Goal: Task Accomplishment & Management: Use online tool/utility

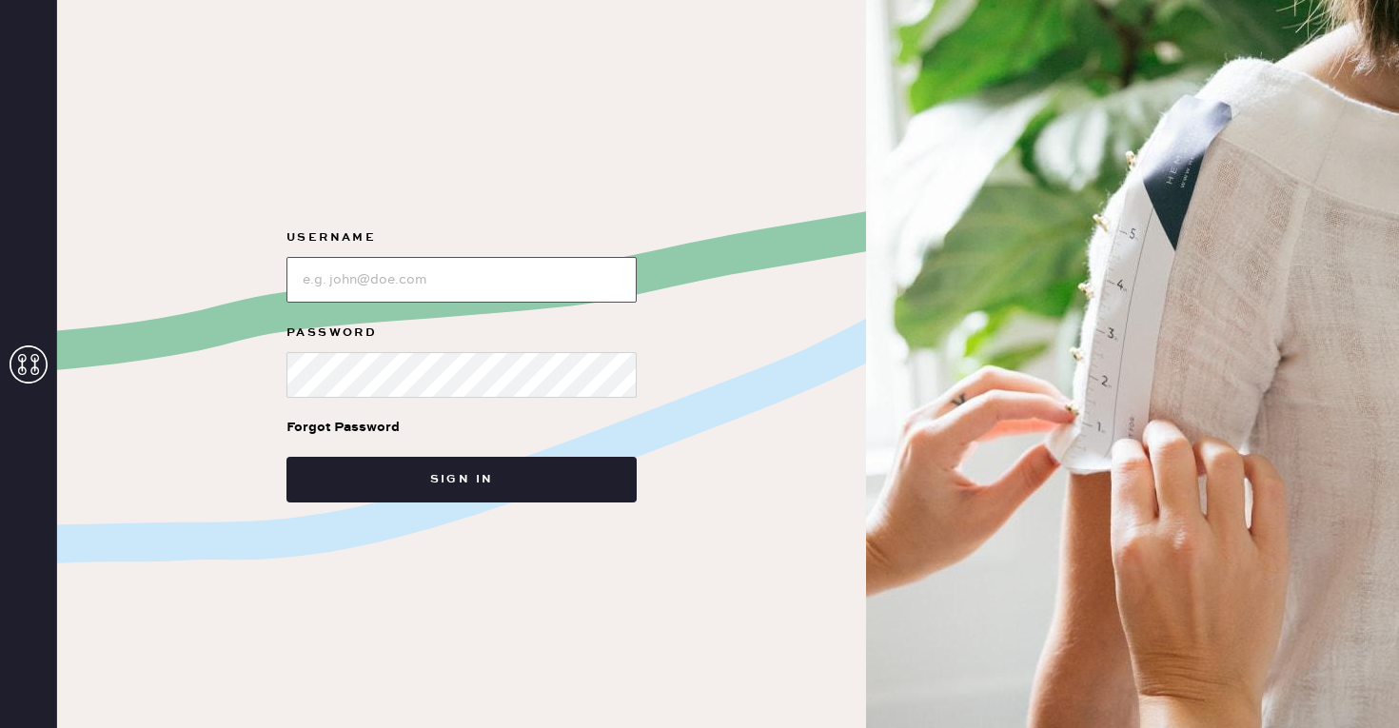
click at [436, 288] on input "loginName" at bounding box center [462, 280] width 350 height 46
type input "reformationscottsdale"
click at [462, 422] on div "Forgot Password" at bounding box center [462, 427] width 350 height 59
click at [440, 512] on div "Username Password Forgot Password Sign in" at bounding box center [461, 364] width 809 height 728
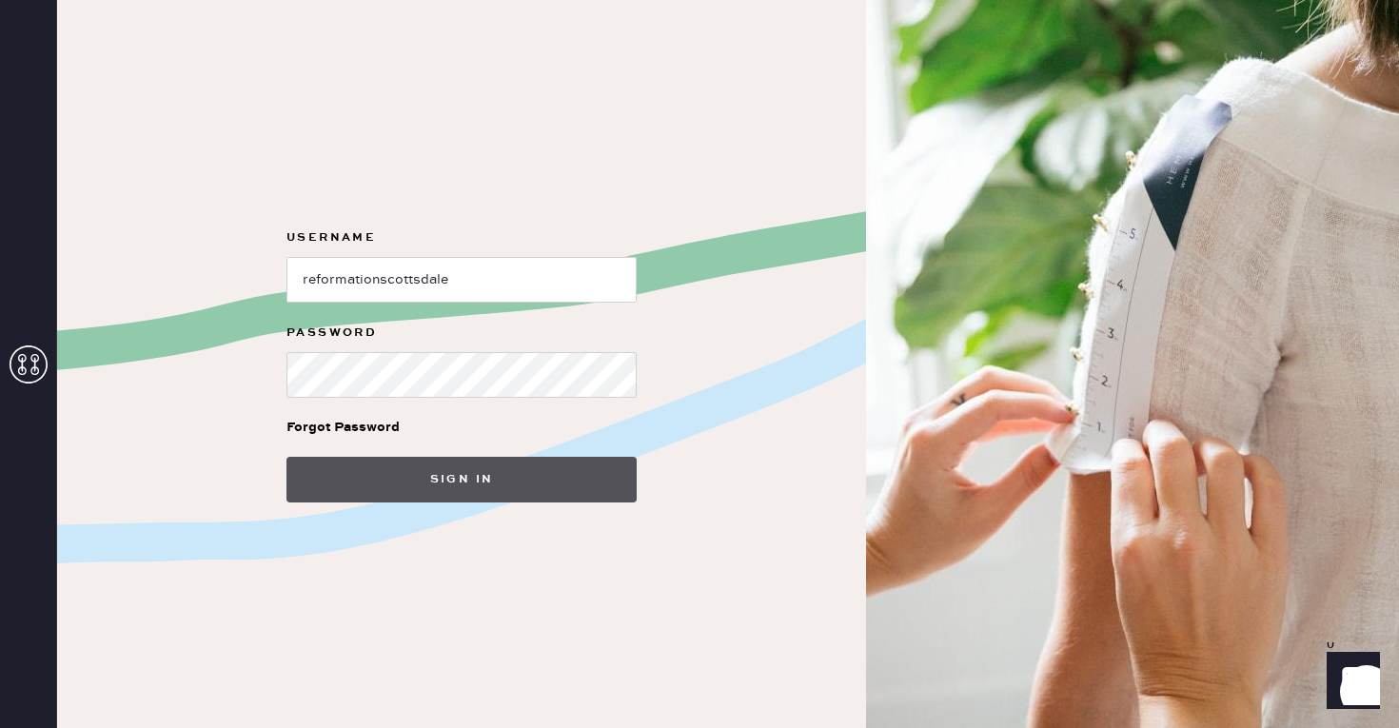
click at [440, 480] on button "Sign in" at bounding box center [462, 480] width 350 height 46
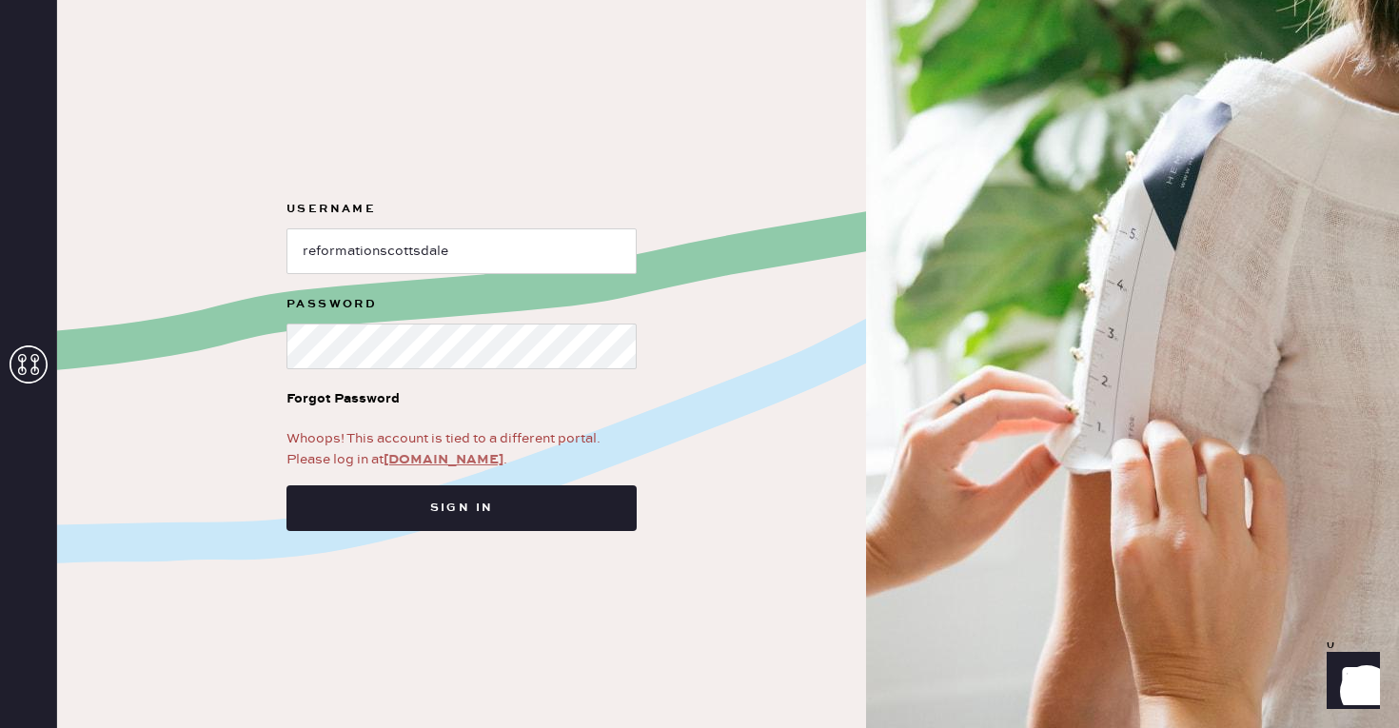
click at [439, 463] on link "app.hemster.co" at bounding box center [444, 459] width 120 height 17
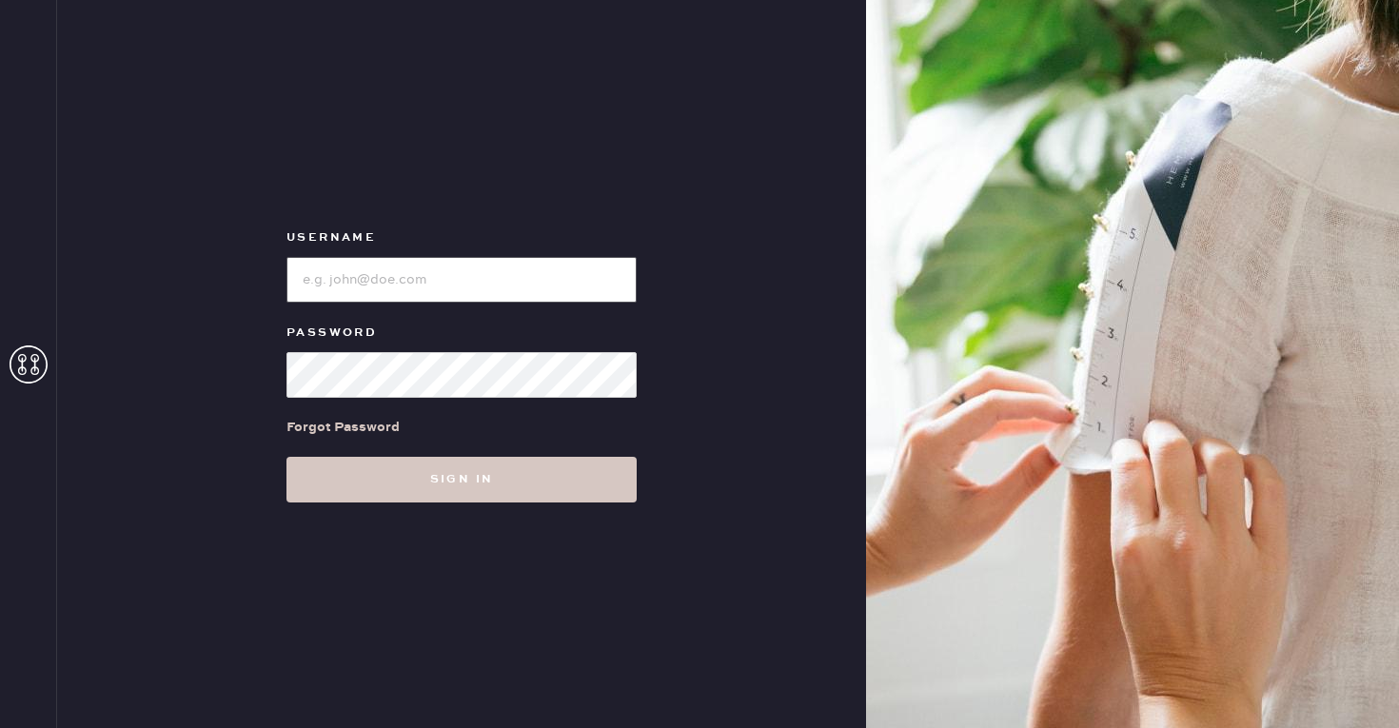
type input "reformationscottsdale"
click at [475, 277] on input "loginName" at bounding box center [462, 280] width 350 height 46
click at [507, 320] on form "Username Password Forgot Password Sign in" at bounding box center [461, 365] width 381 height 276
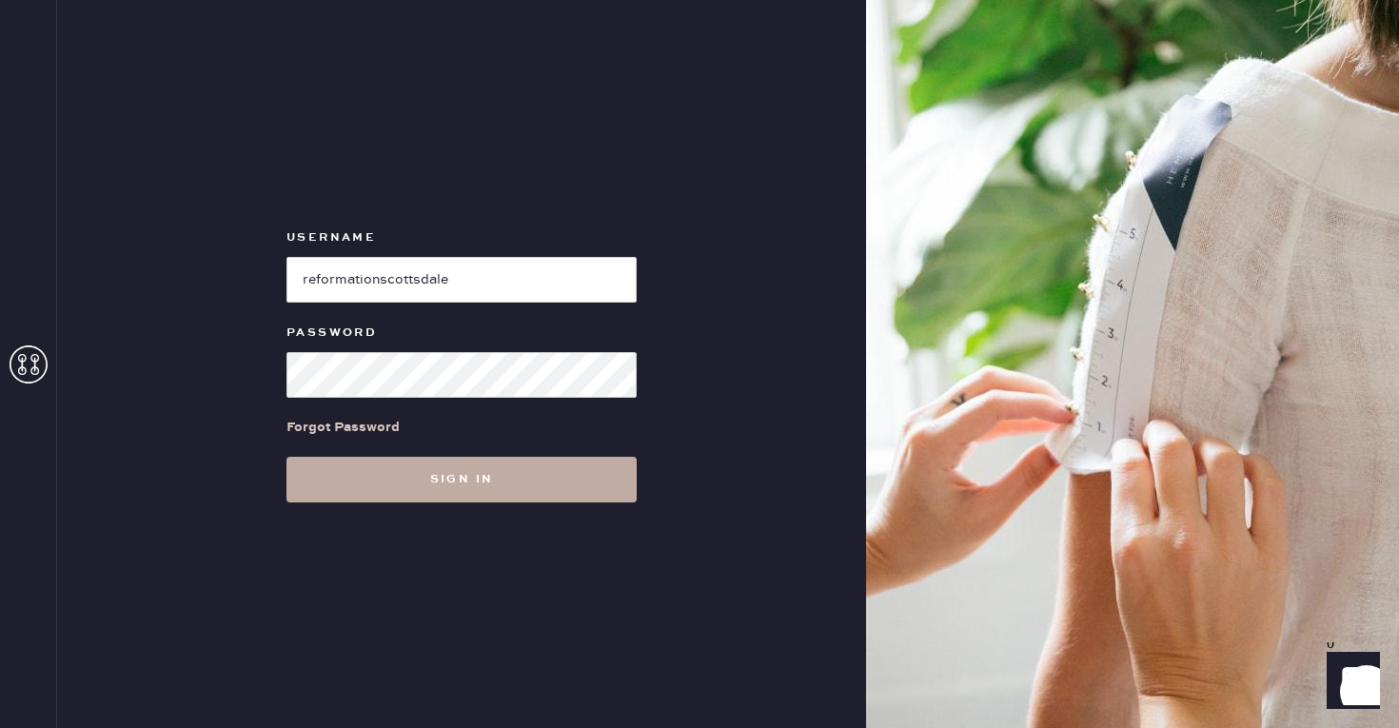
click at [437, 478] on button "Sign in" at bounding box center [462, 480] width 350 height 46
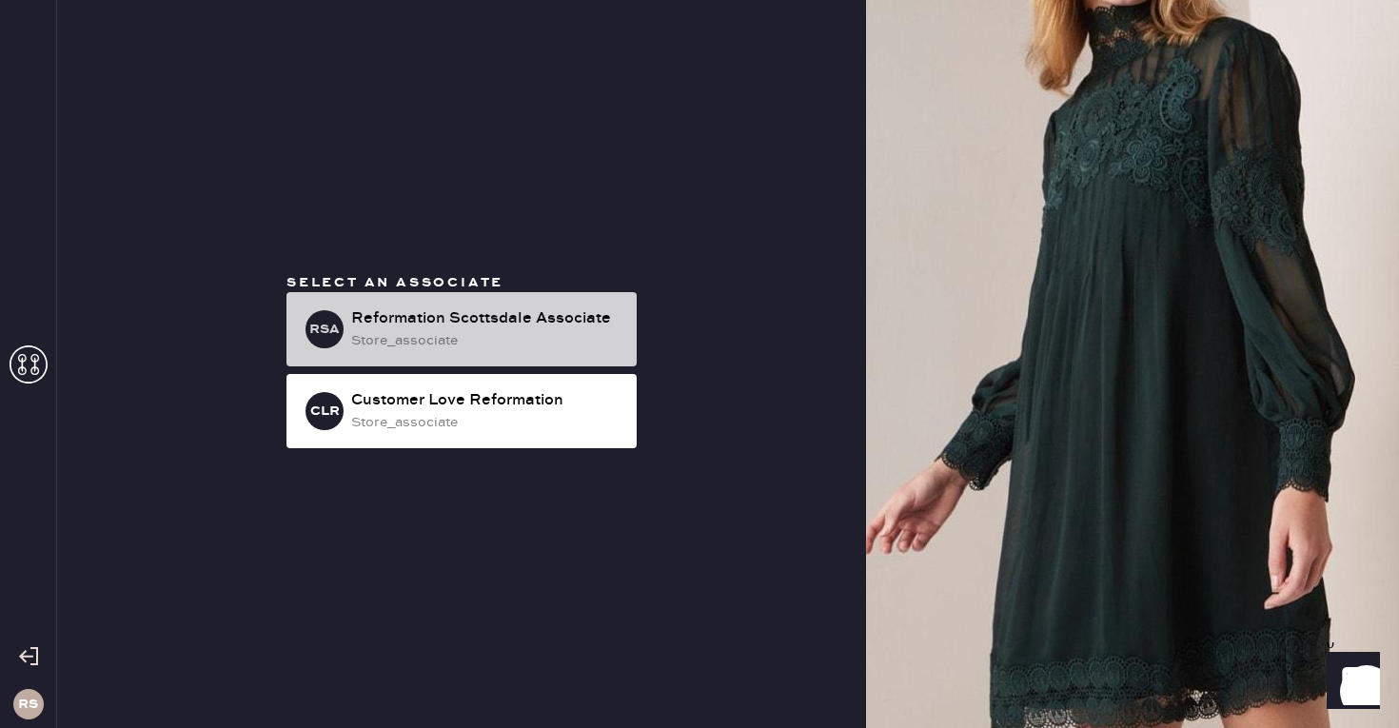
click at [513, 332] on div "store_associate" at bounding box center [486, 340] width 270 height 21
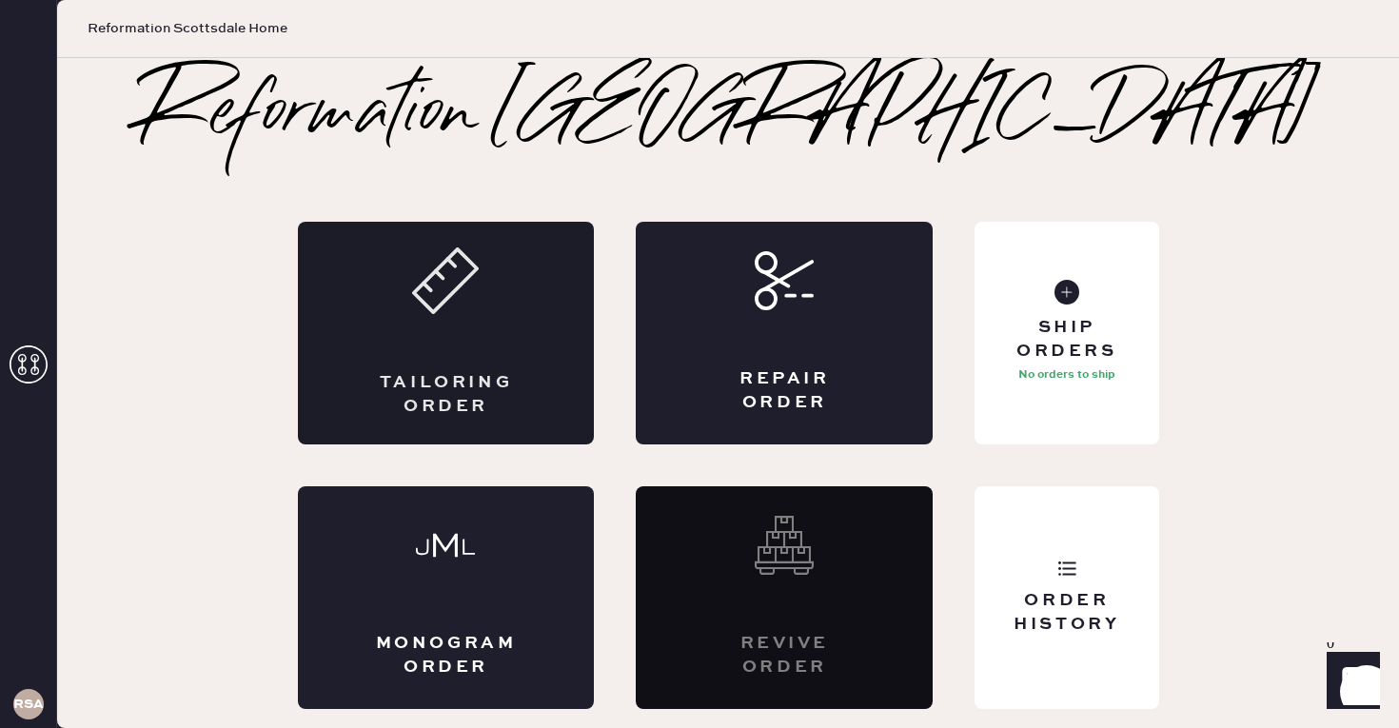
click at [538, 286] on div "Tailoring Order" at bounding box center [446, 333] width 297 height 223
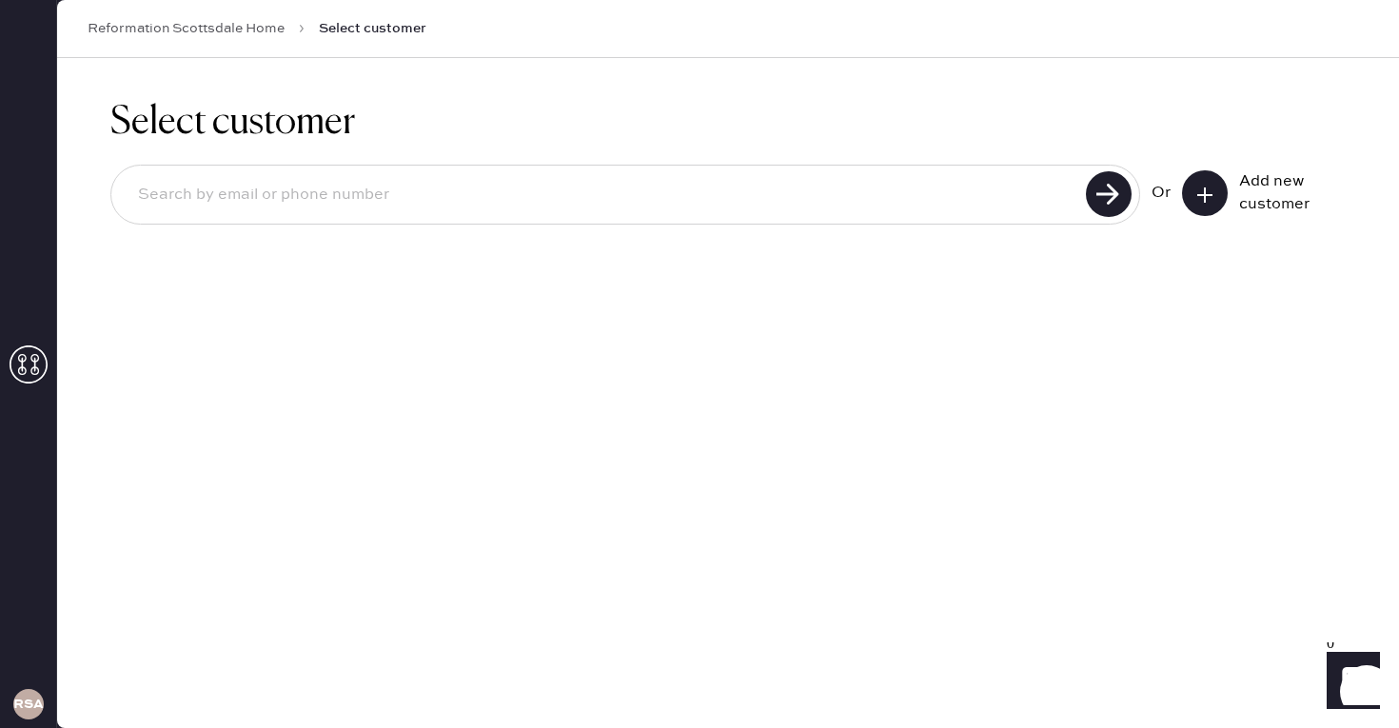
click at [692, 184] on input at bounding box center [602, 195] width 958 height 44
type input "4807605545"
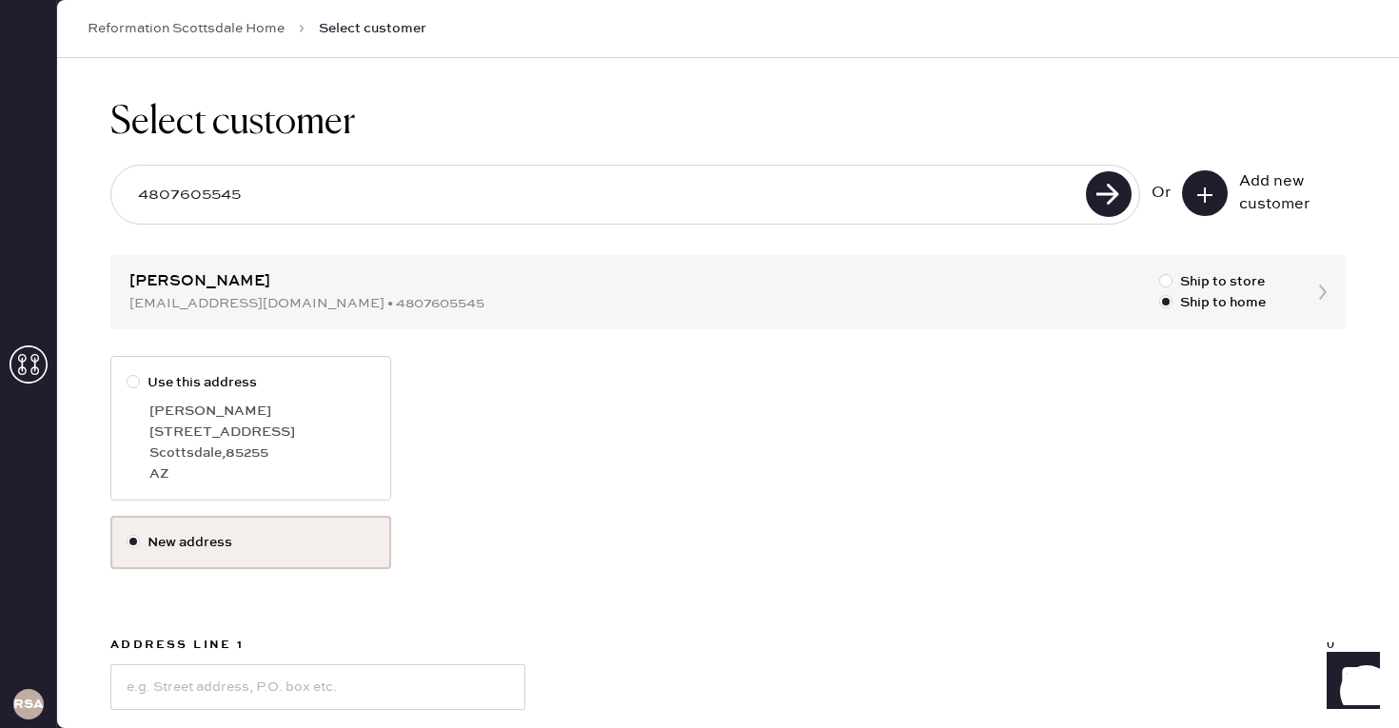
click at [139, 382] on div at bounding box center [133, 381] width 13 height 13
click at [128, 373] on input "Use this address" at bounding box center [127, 372] width 1 height 1
radio input "true"
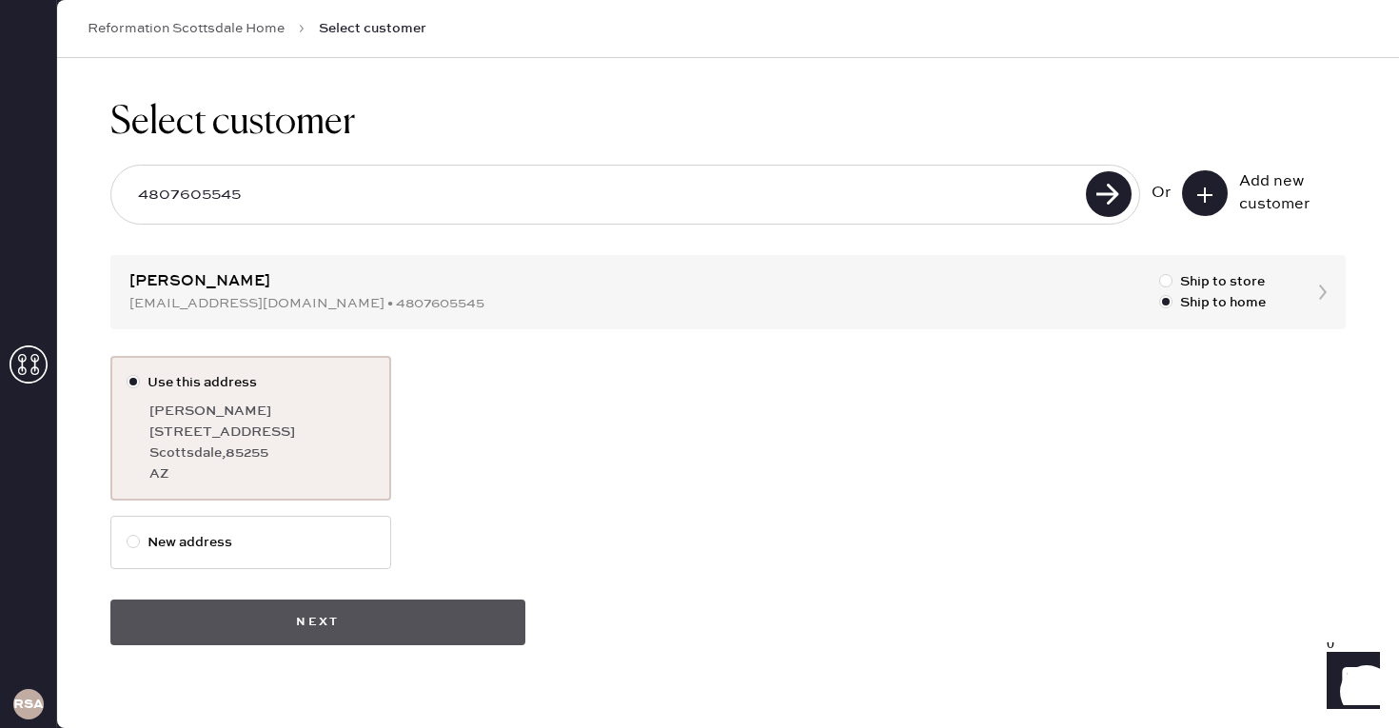
click at [383, 613] on button "Next" at bounding box center [317, 623] width 415 height 46
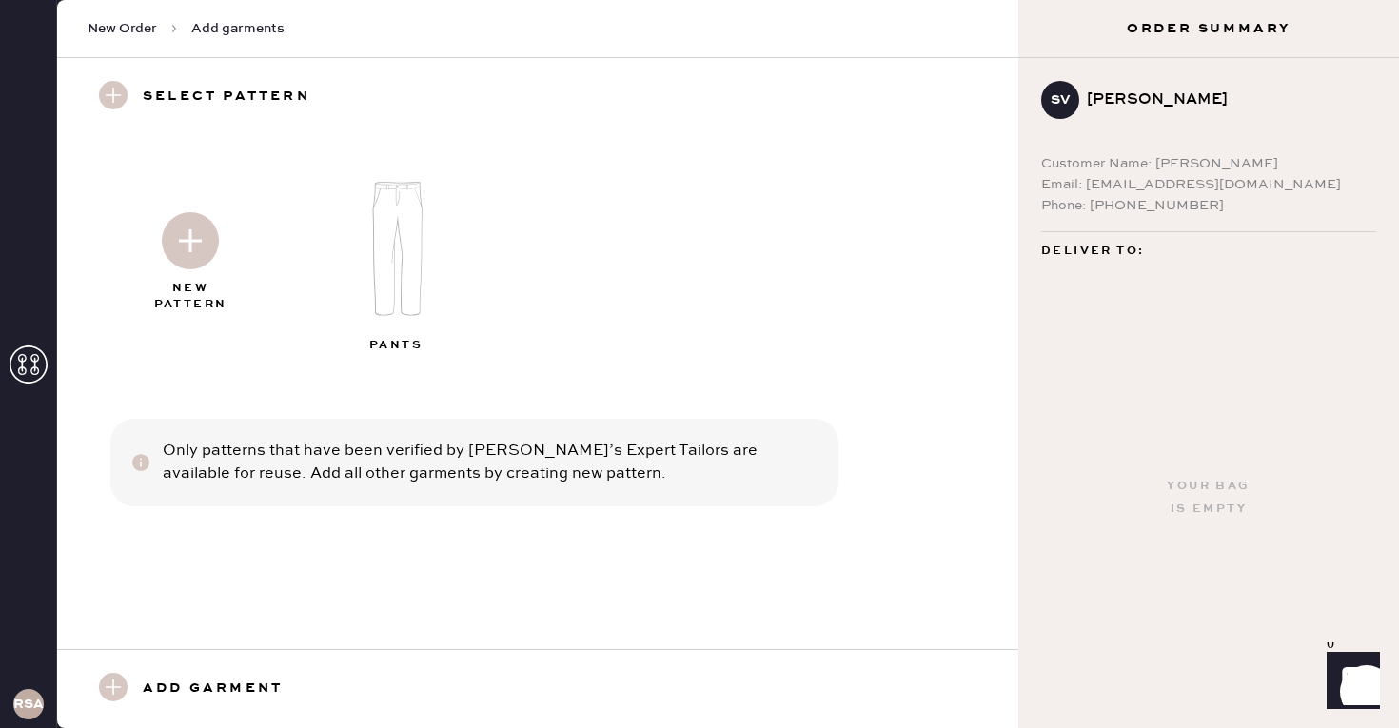
click at [223, 687] on h3 "Add garment" at bounding box center [213, 689] width 140 height 32
click at [118, 683] on use at bounding box center [113, 687] width 29 height 29
click at [177, 248] on img at bounding box center [190, 240] width 57 height 57
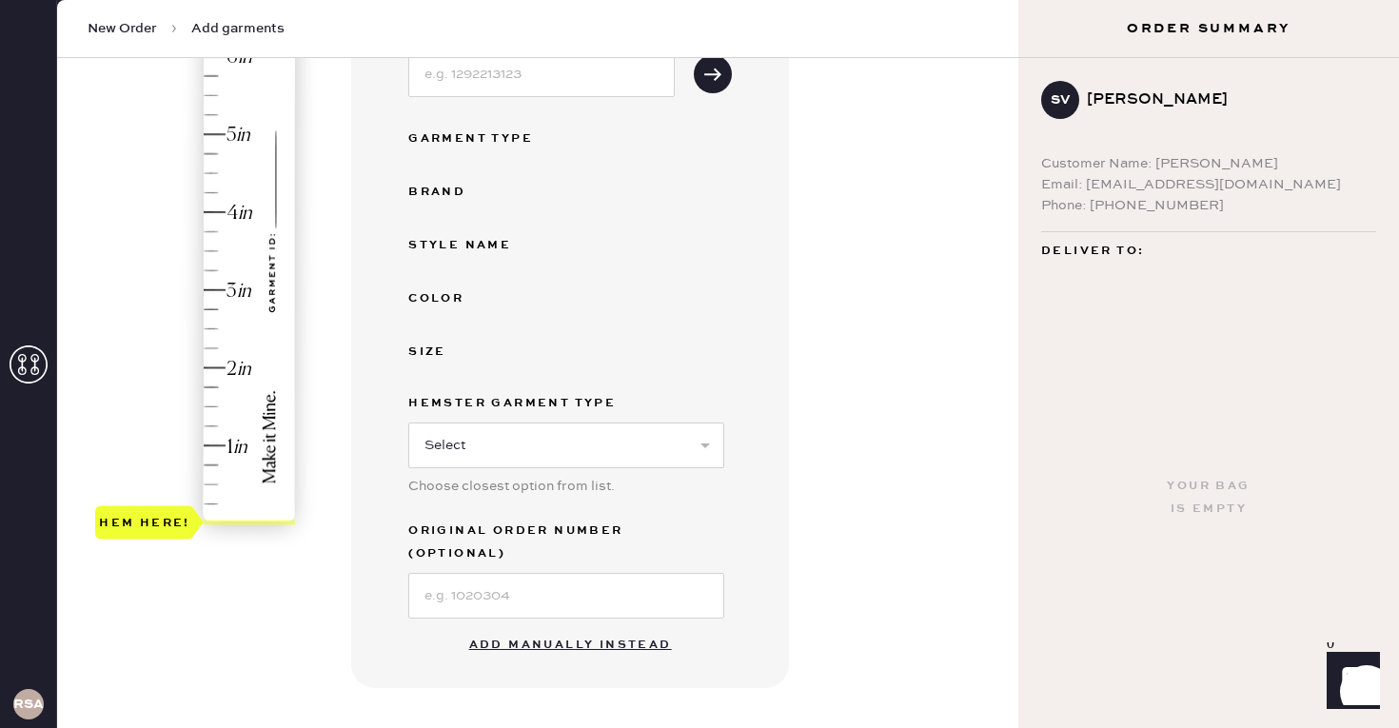
scroll to position [330, 0]
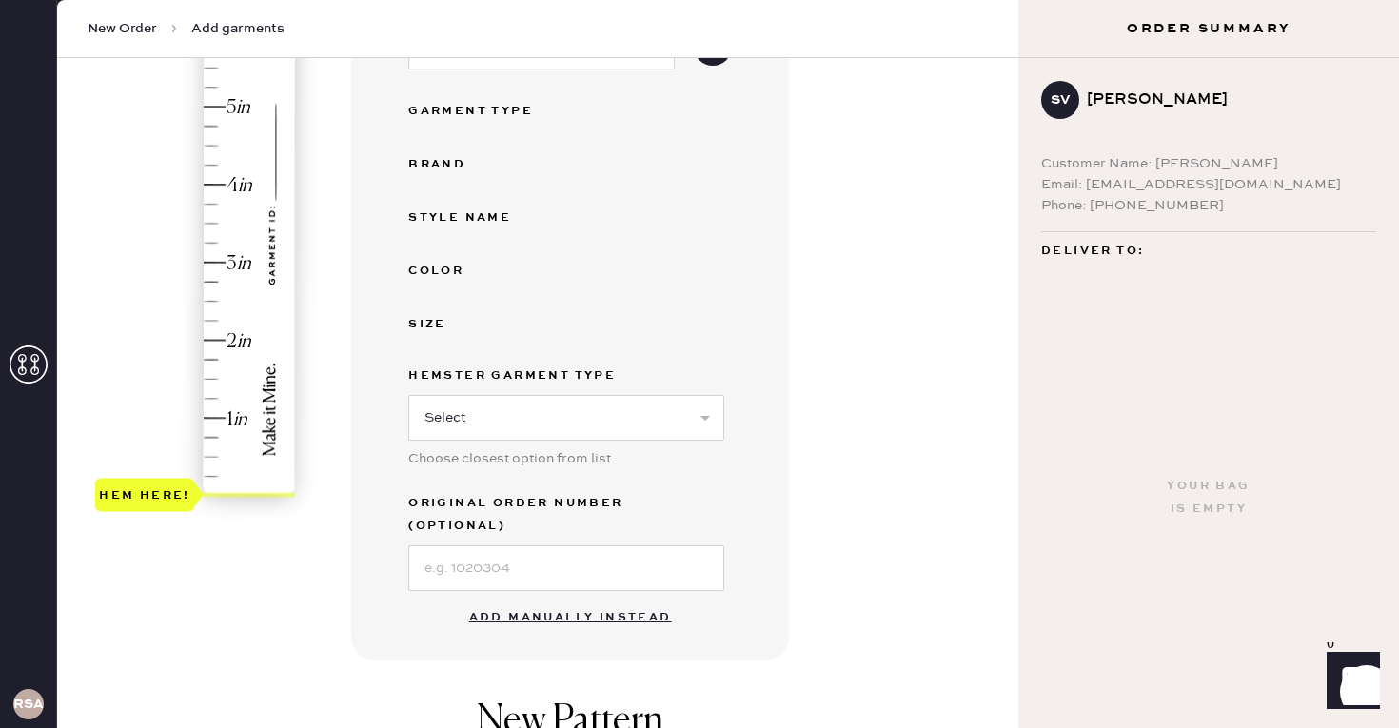
click at [540, 606] on button "Add manually instead" at bounding box center [571, 618] width 226 height 38
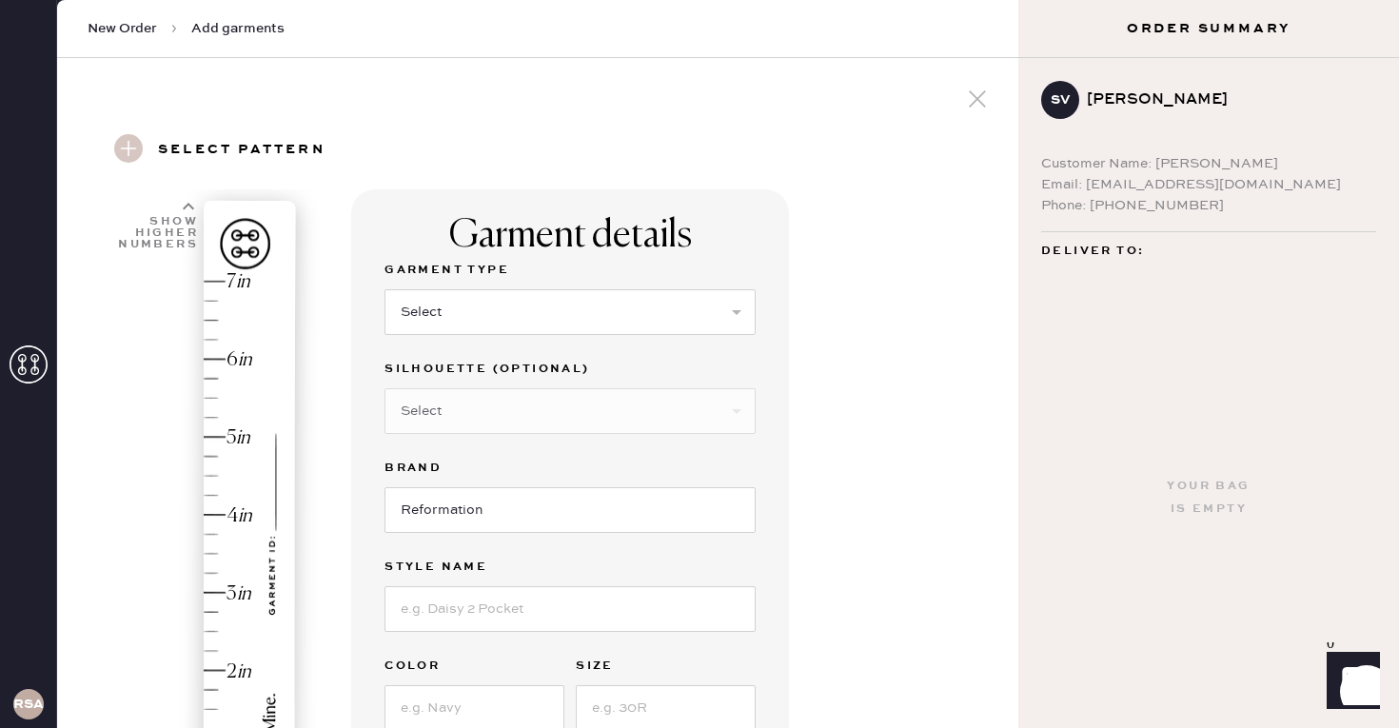
scroll to position [75, 0]
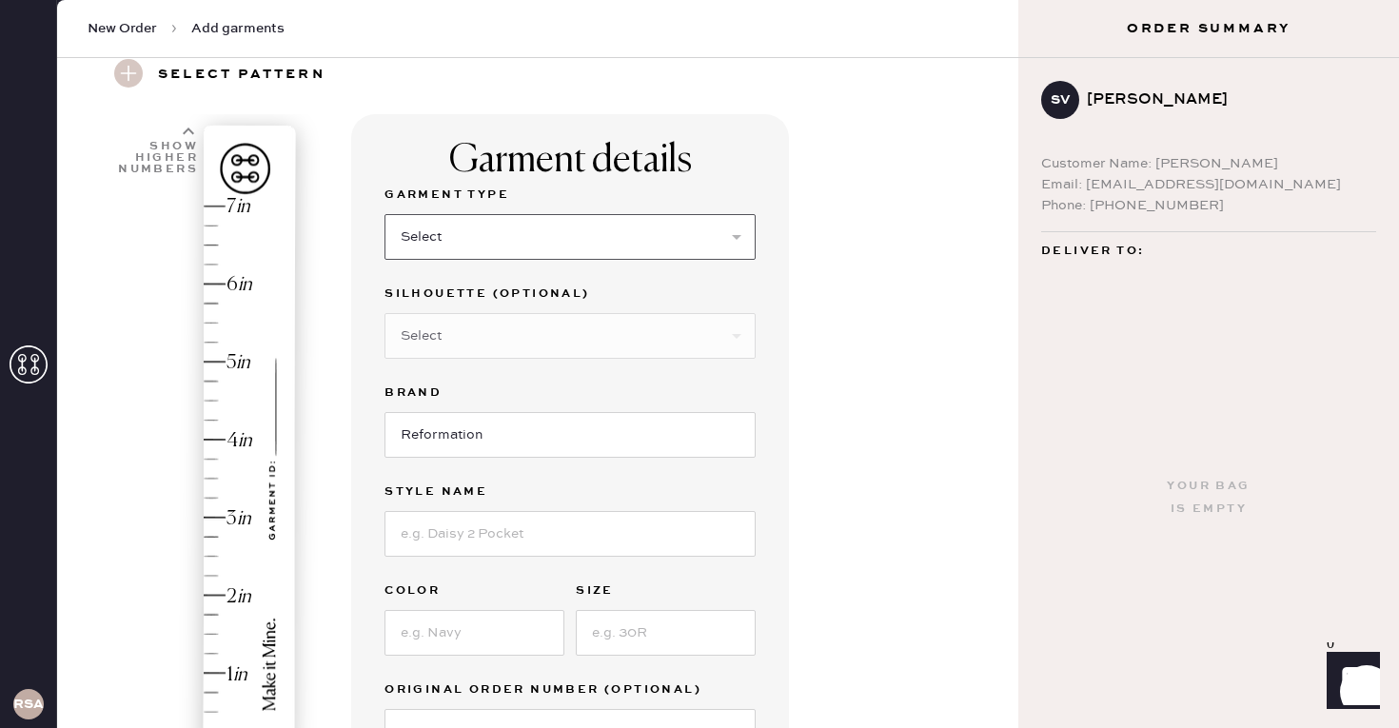
click at [493, 254] on select "Select Basic Skirt Jeans Leggings Pants Shorts Basic Sleeved Dress Basic Sleeve…" at bounding box center [570, 237] width 371 height 46
select select "8"
click at [385, 214] on select "Select Basic Skirt Jeans Leggings Pants Shorts Basic Sleeved Dress Basic Sleeve…" at bounding box center [570, 237] width 371 height 46
click at [468, 353] on select "Select Maxi Dress Midi Dress Mini Dress Other" at bounding box center [570, 336] width 371 height 46
select select "26"
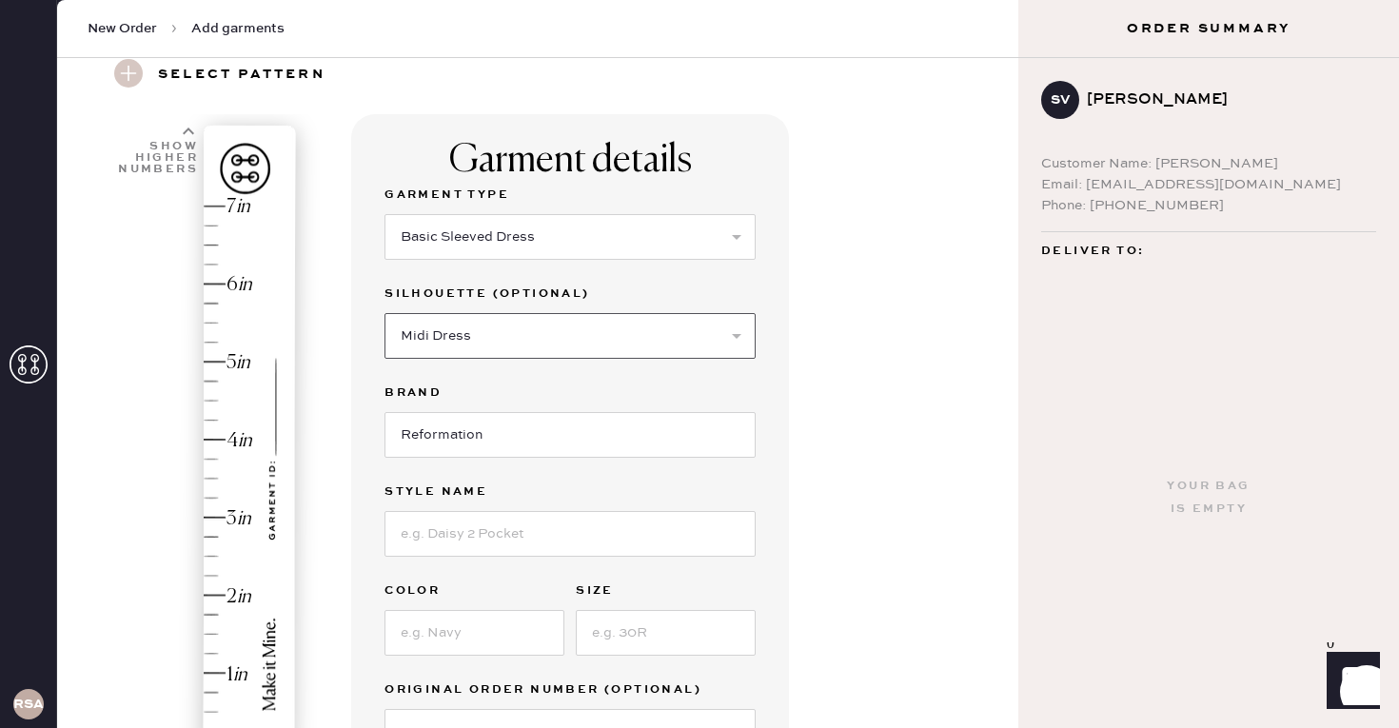
click at [385, 313] on select "Select Maxi Dress Midi Dress Mini Dress Other" at bounding box center [570, 336] width 371 height 46
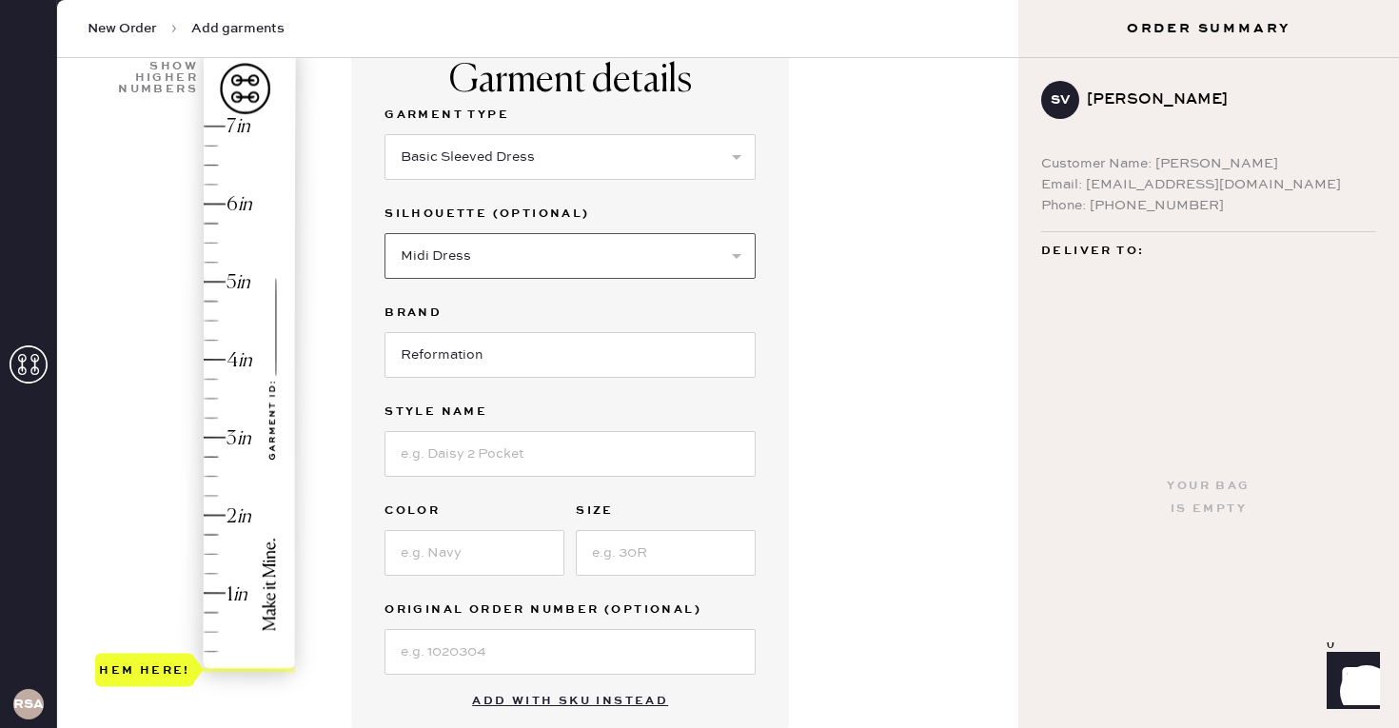
scroll to position [156, 0]
click at [466, 433] on input at bounding box center [570, 453] width 371 height 46
type input "[PERSON_NAME]"
click at [447, 546] on input at bounding box center [475, 552] width 180 height 46
type input "[PERSON_NAME]"
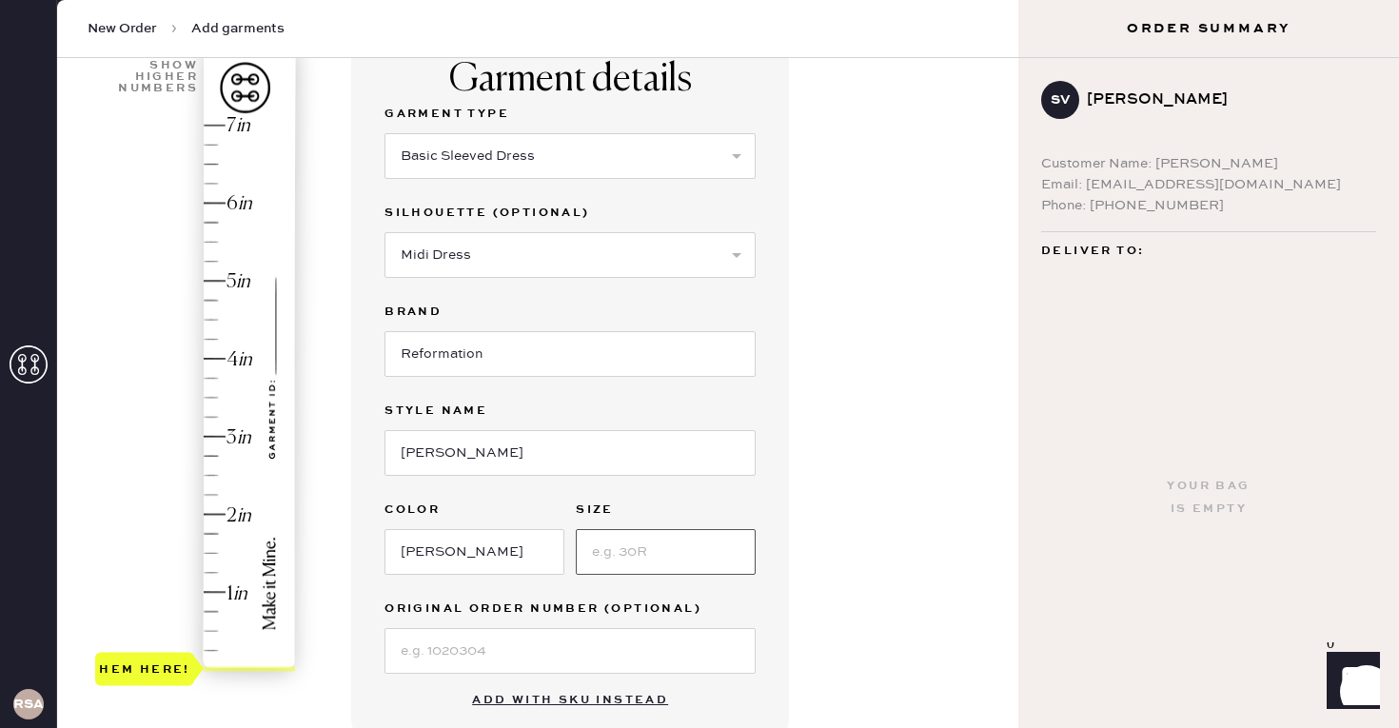
click at [632, 559] on input at bounding box center [666, 552] width 180 height 46
type input "4"
click at [509, 587] on div "Garment Type Select Basic Skirt Jeans Leggings Pants Shorts Basic Sleeved Dress…" at bounding box center [570, 388] width 371 height 571
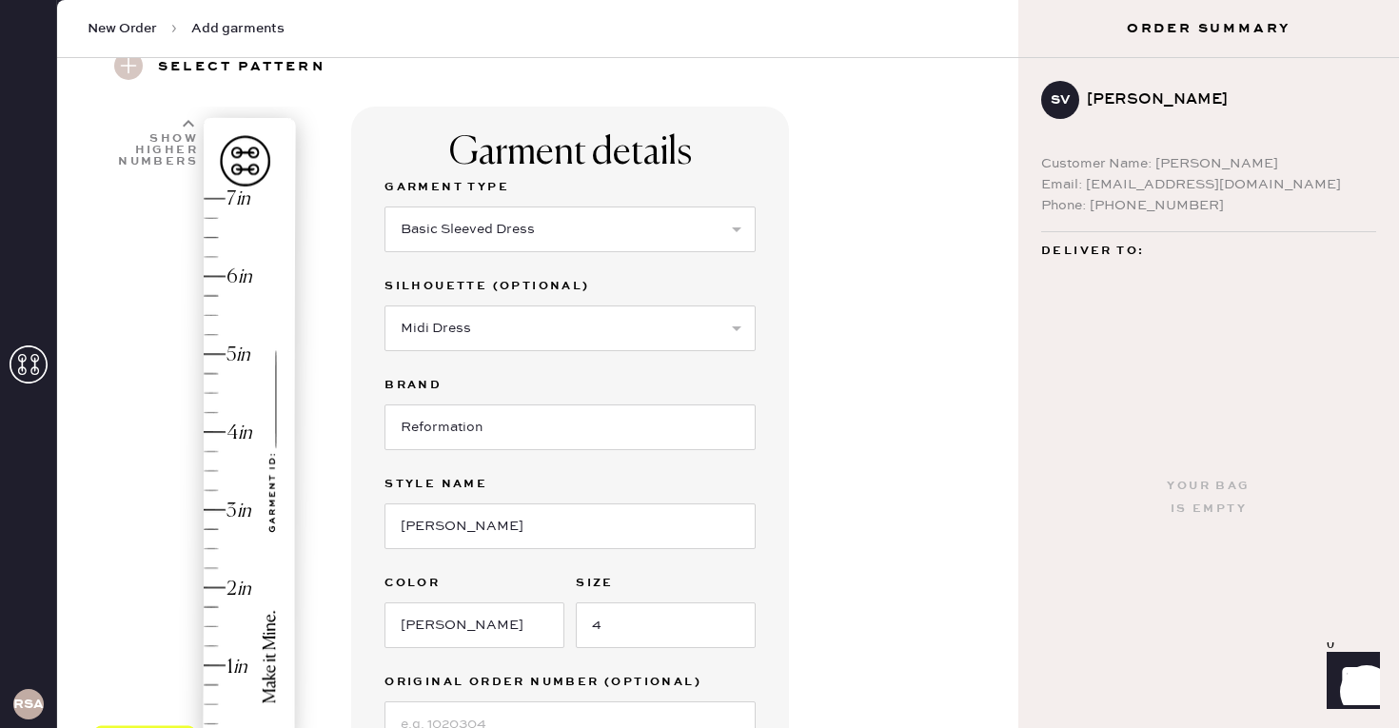
scroll to position [60, 0]
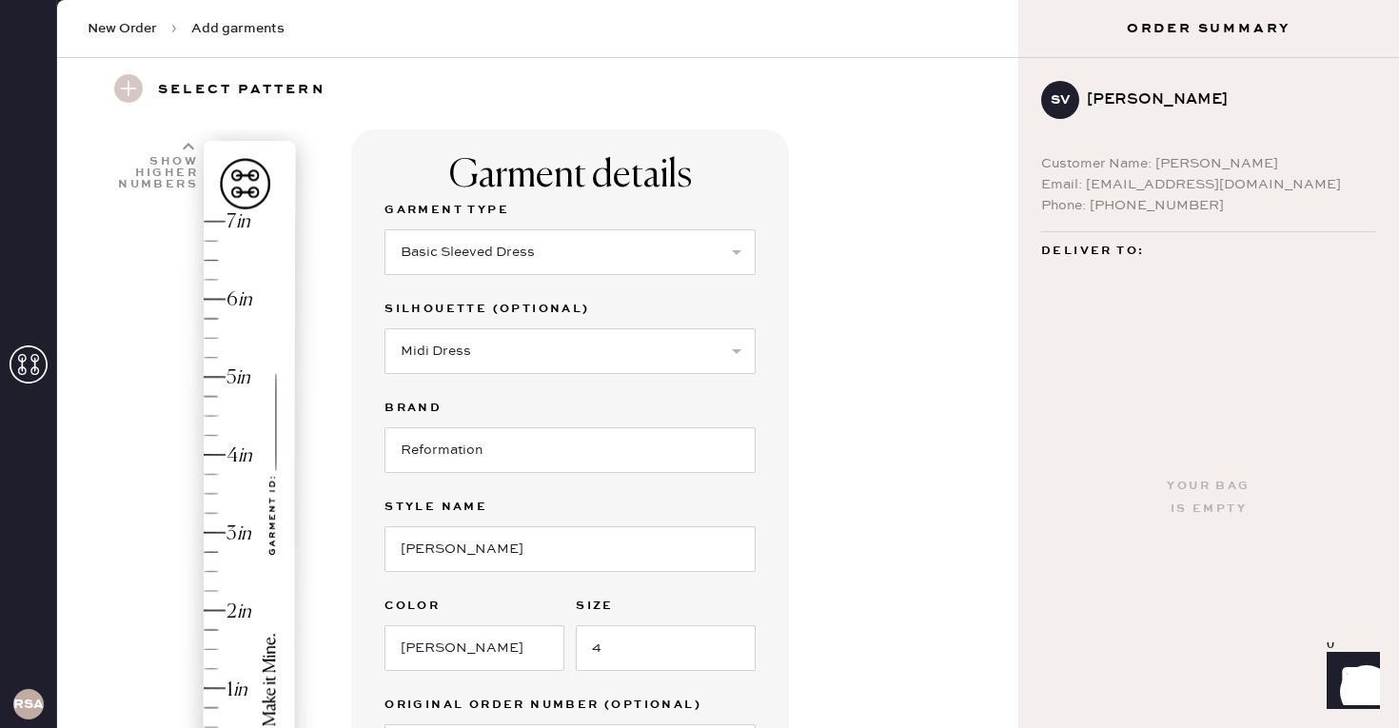
click at [186, 149] on icon at bounding box center [188, 146] width 11 height 11
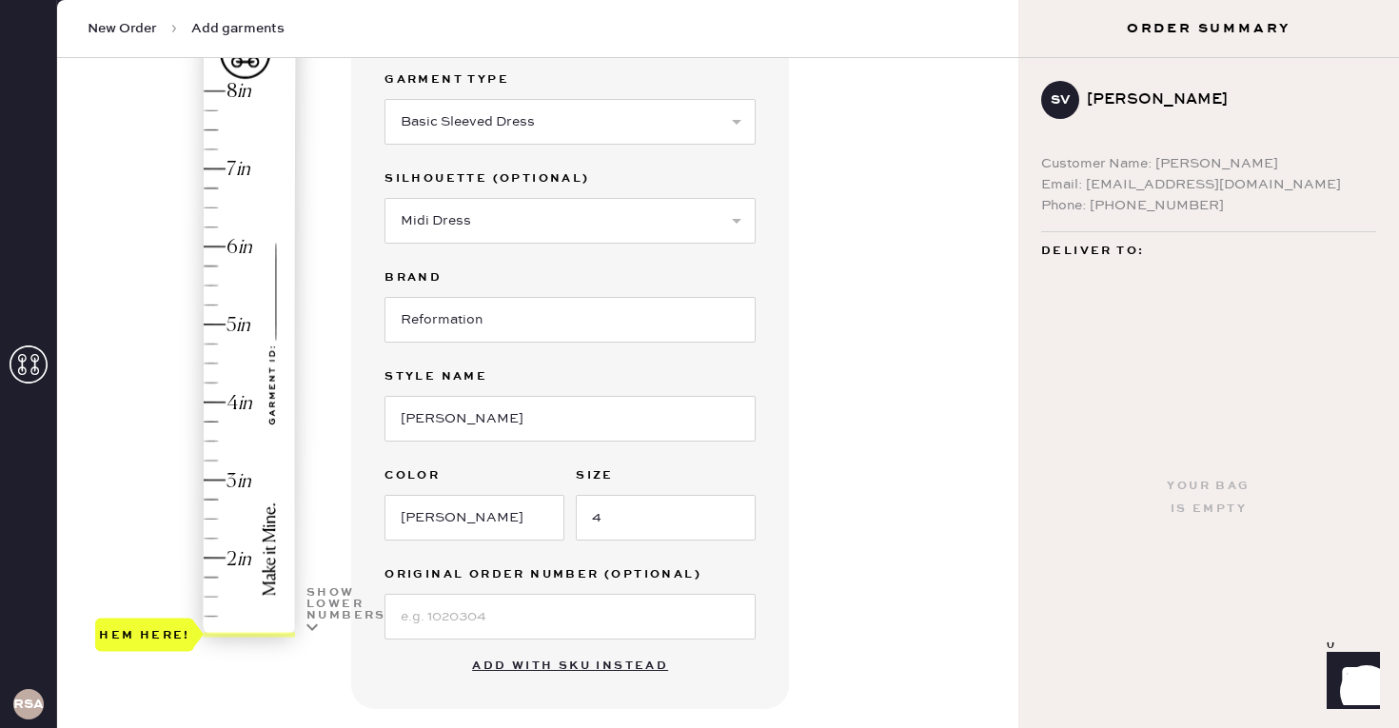
scroll to position [193, 0]
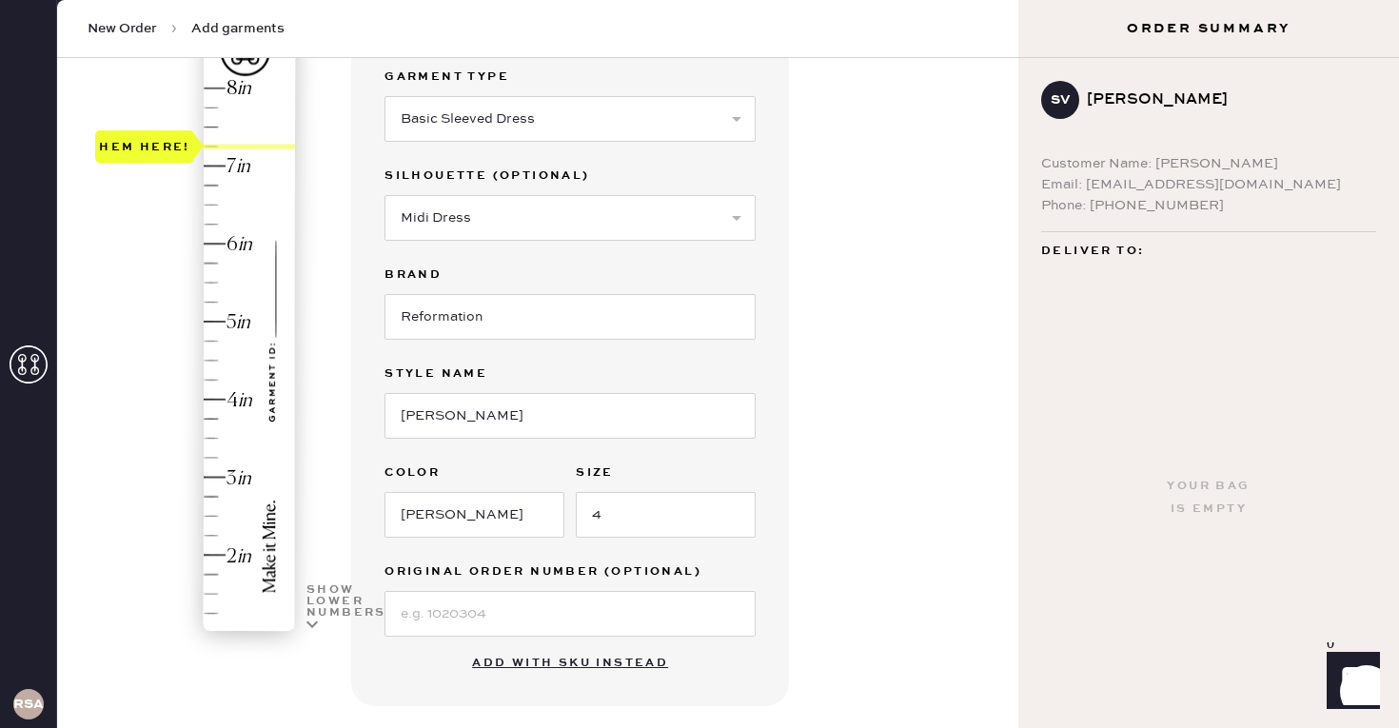
type input "8"
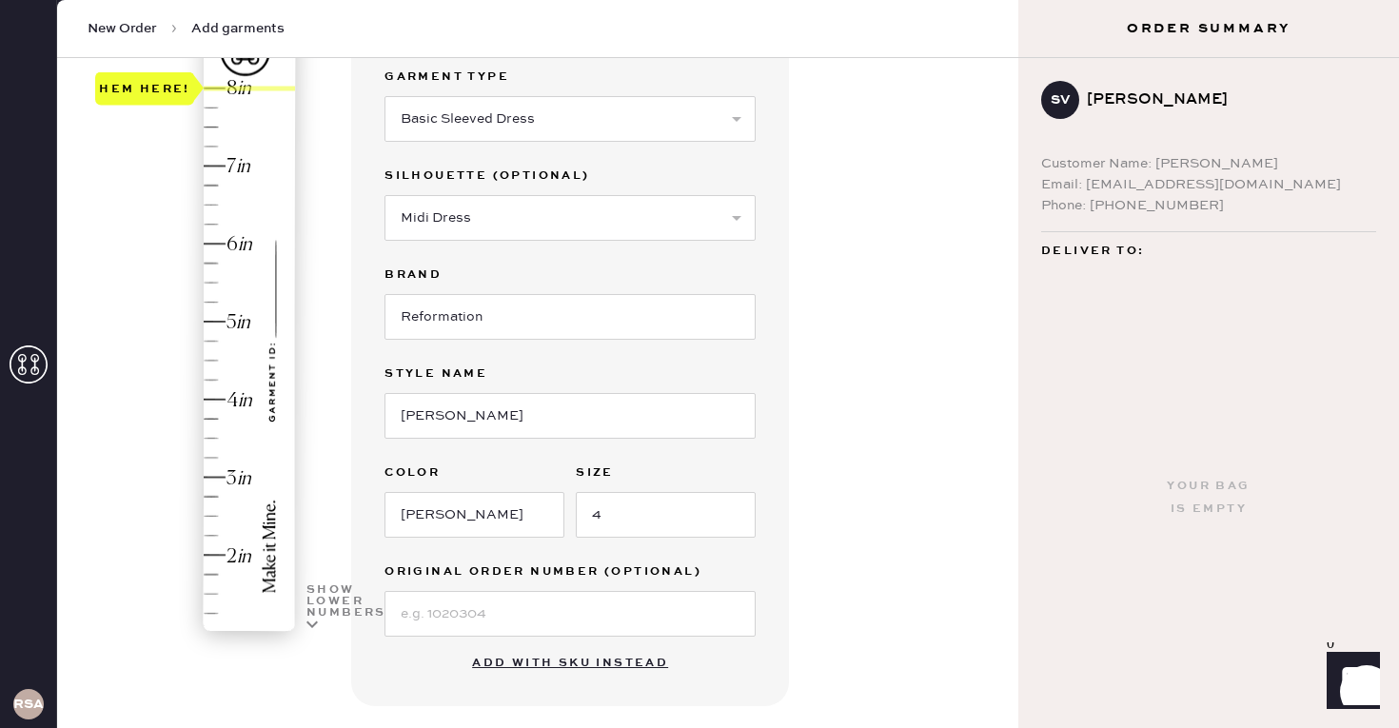
drag, startPoint x: 169, startPoint y: 636, endPoint x: 185, endPoint y: 97, distance: 539.1
click at [185, 97] on div "Hem here!" at bounding box center [144, 88] width 91 height 23
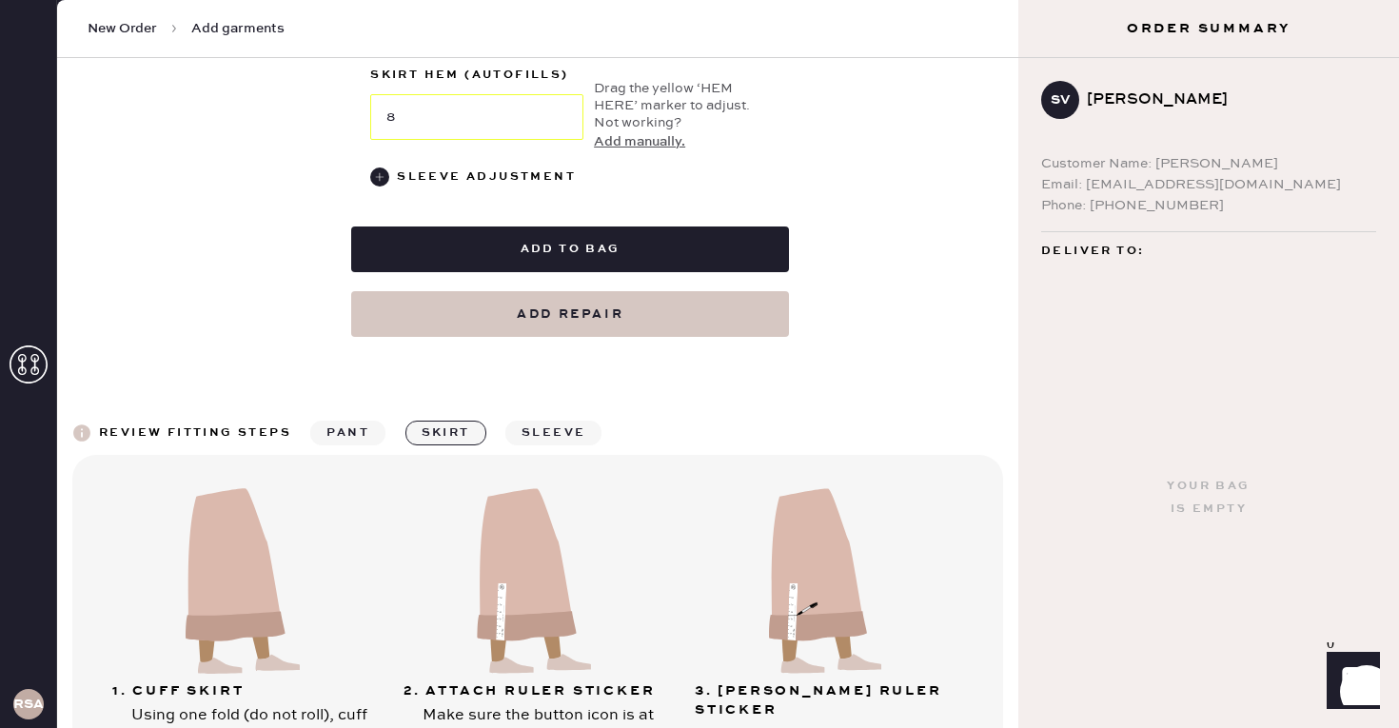
scroll to position [986, 0]
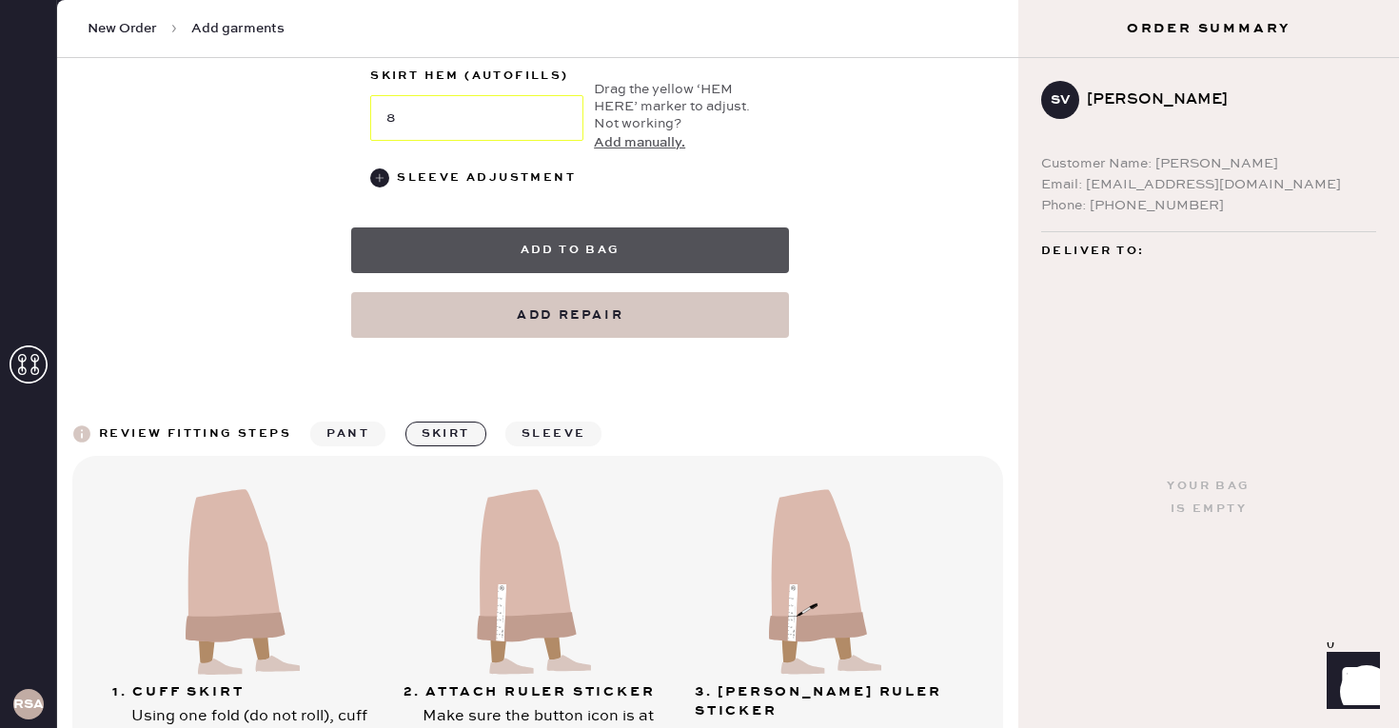
click at [529, 232] on button "Add to bag" at bounding box center [570, 251] width 438 height 46
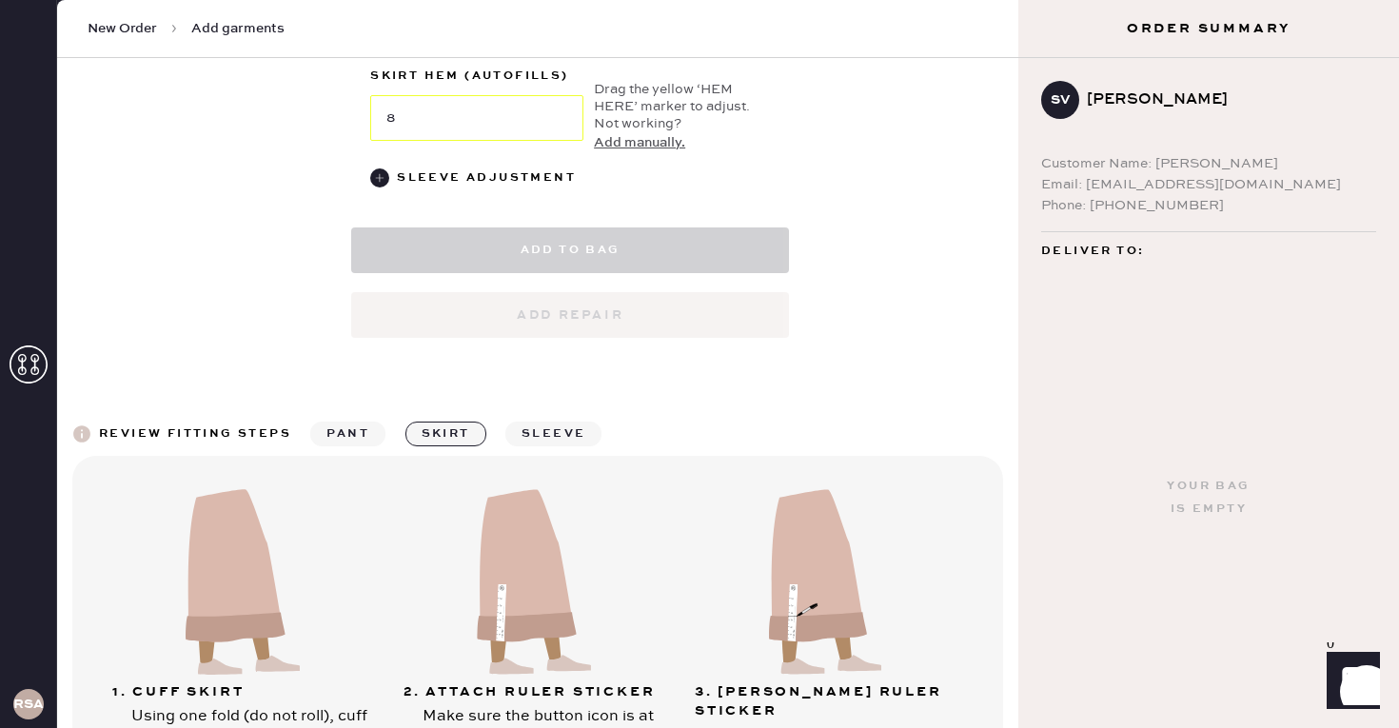
select select "8"
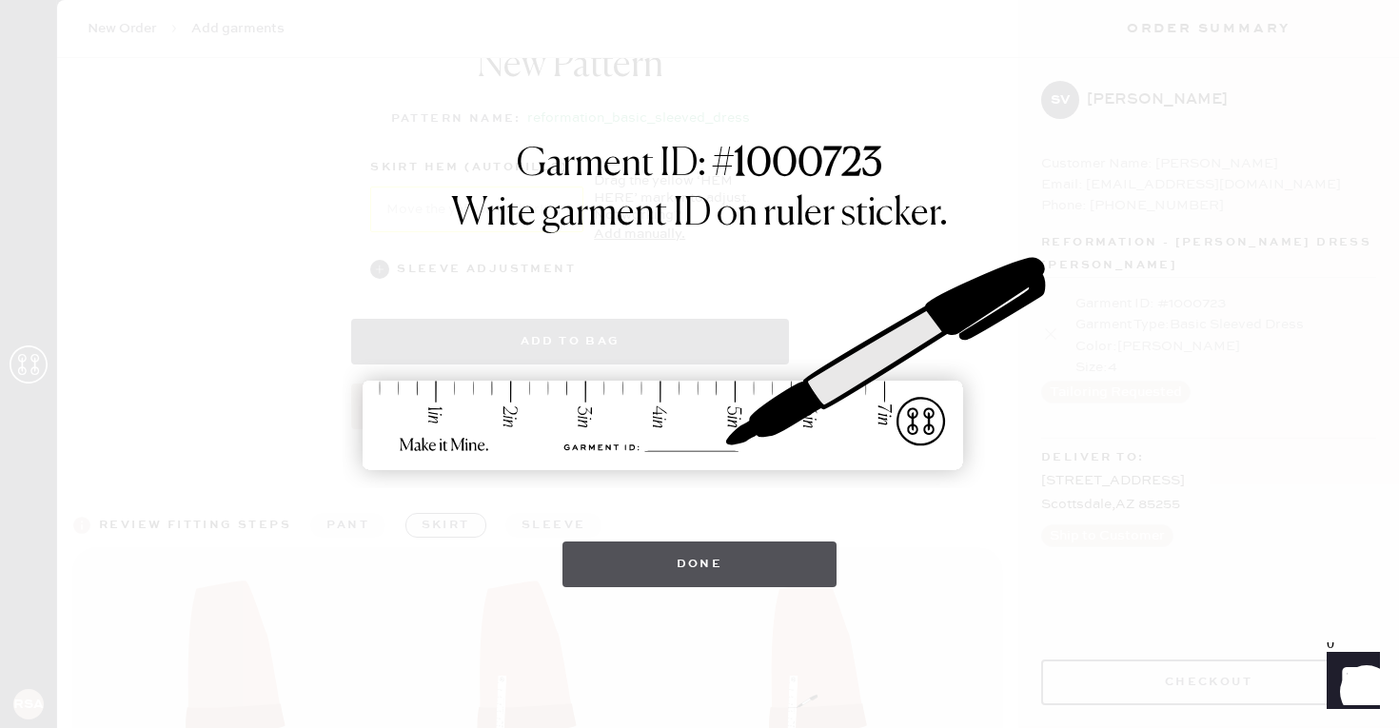
click at [743, 577] on button "Done" at bounding box center [700, 565] width 275 height 46
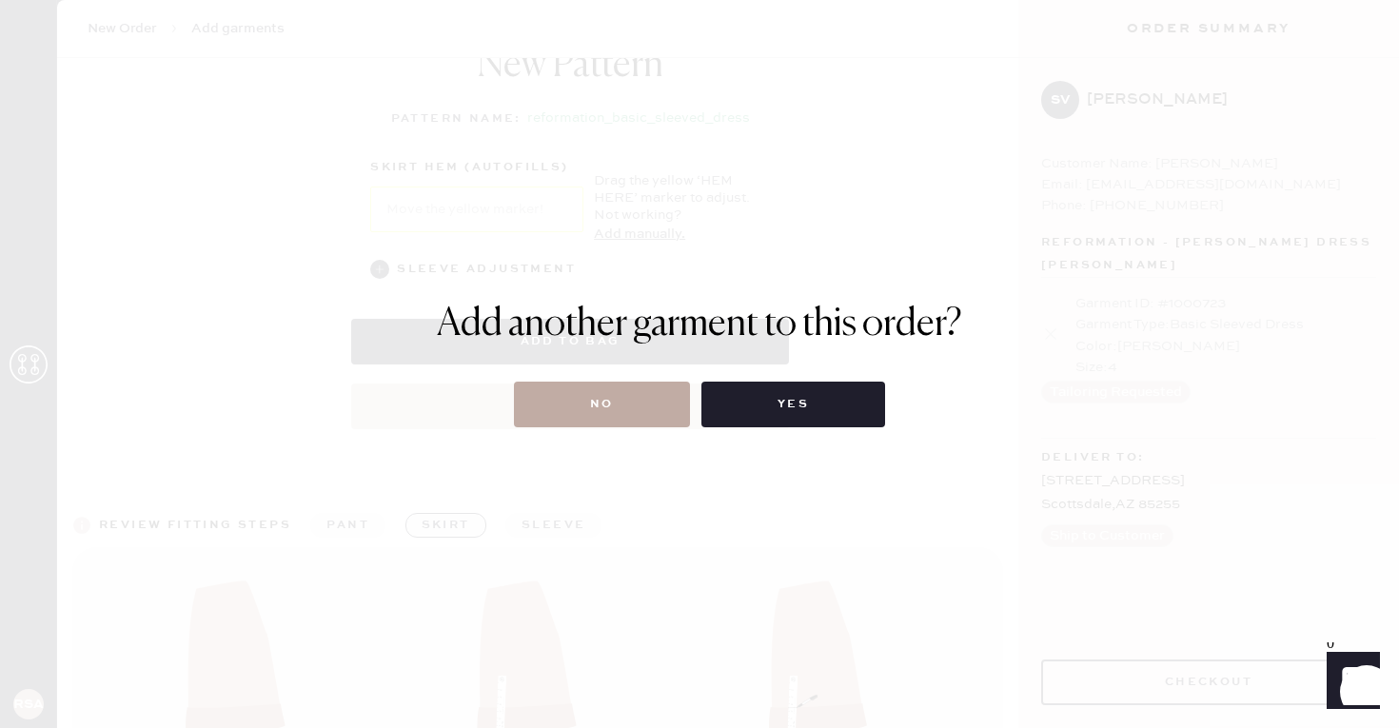
click at [559, 412] on button "No" at bounding box center [602, 405] width 176 height 46
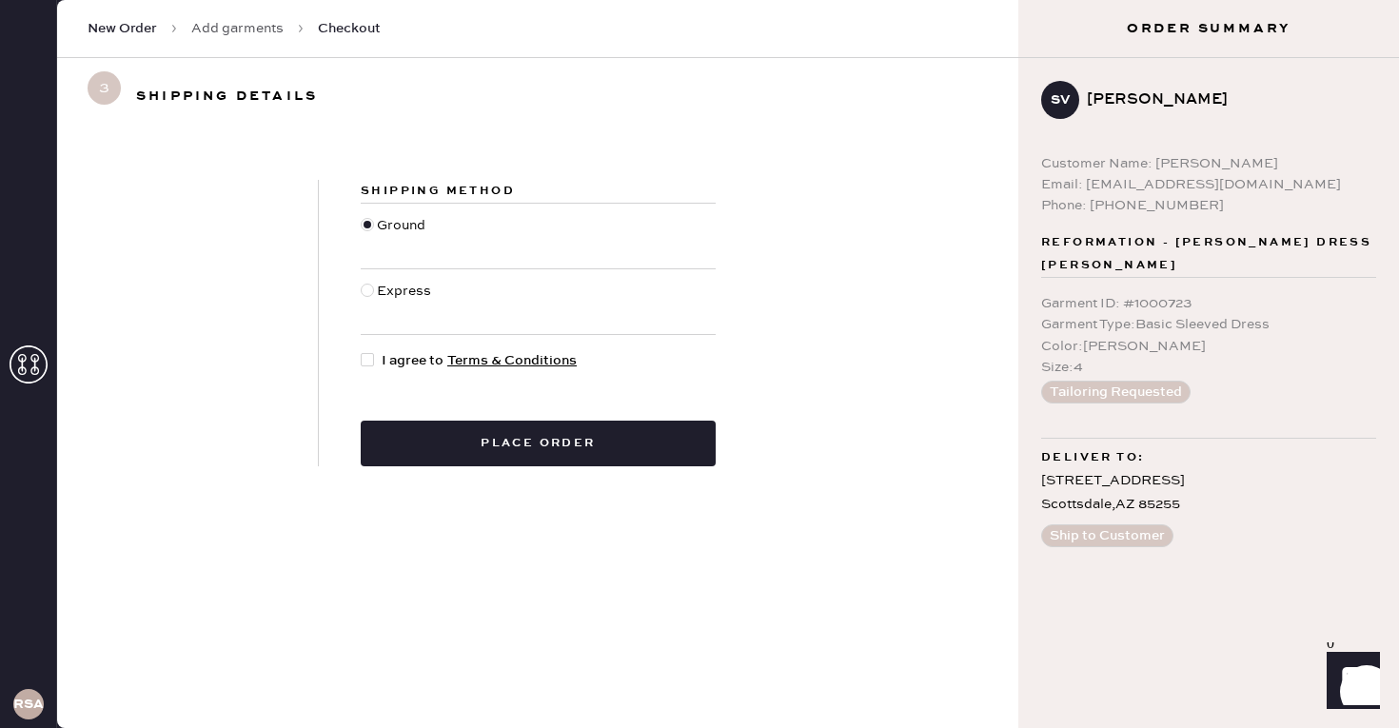
click at [368, 363] on div at bounding box center [367, 359] width 13 height 13
click at [362, 351] on input "I agree to Terms & Conditions" at bounding box center [361, 350] width 1 height 1
checkbox input "true"
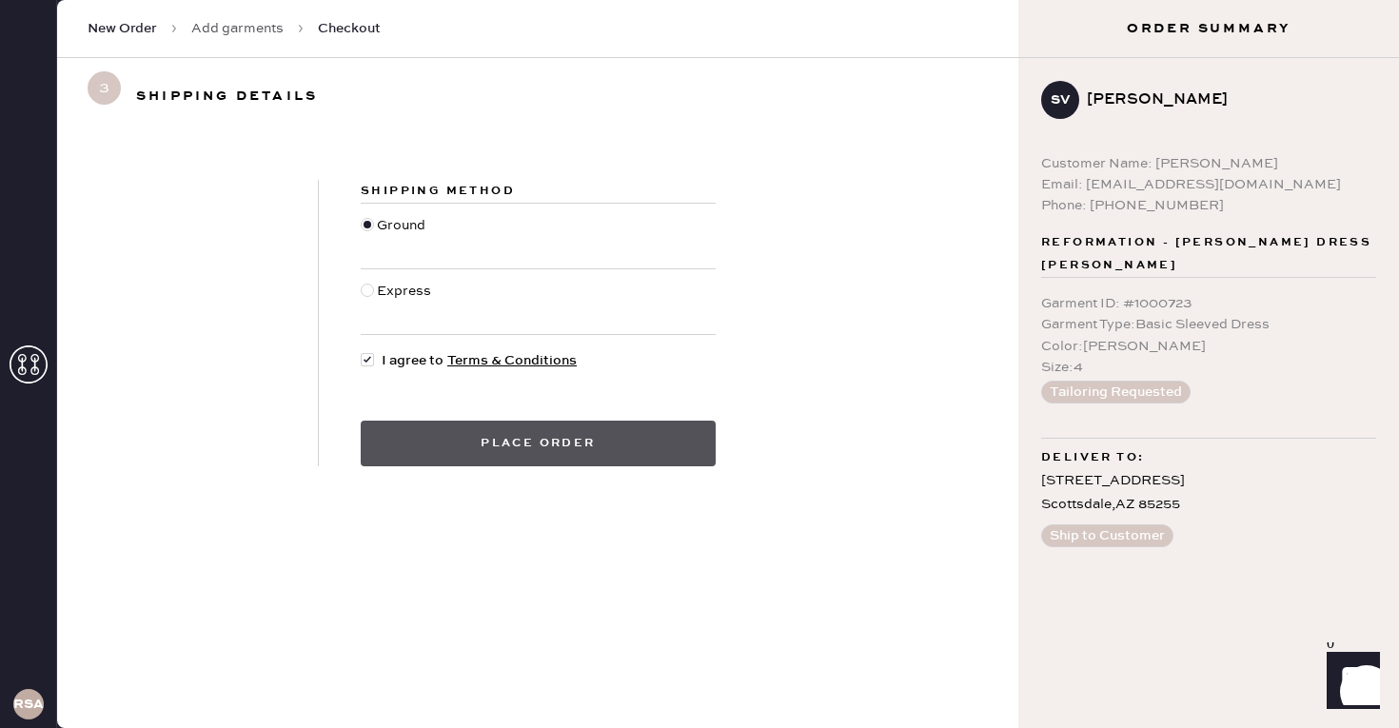
click at [566, 445] on button "Place order" at bounding box center [538, 444] width 355 height 46
